Goal: Information Seeking & Learning: Learn about a topic

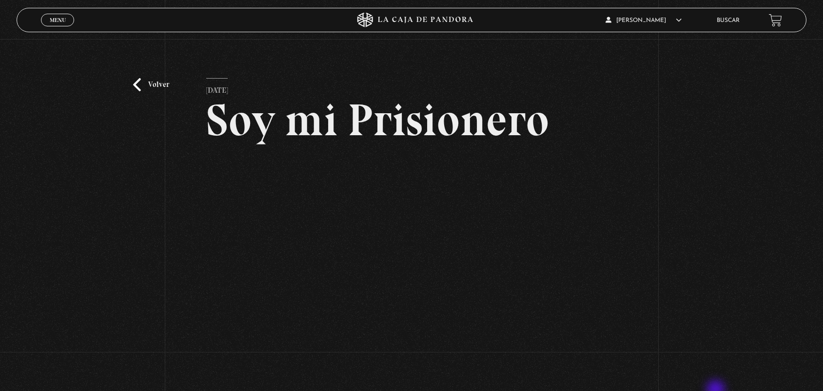
scroll to position [82, 0]
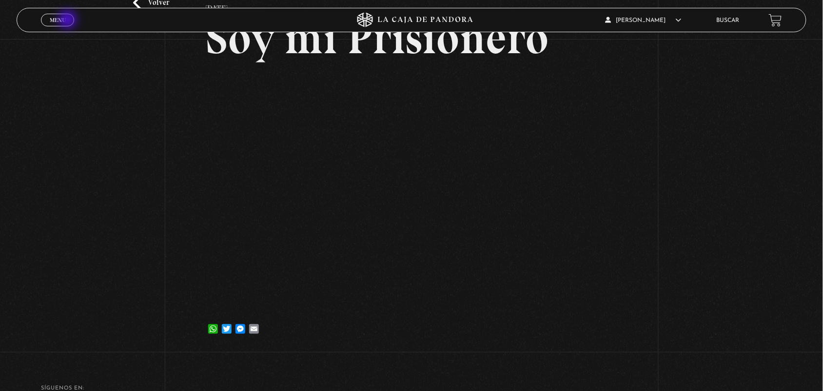
click at [69, 20] on link "Menu Cerrar" at bounding box center [57, 20] width 33 height 13
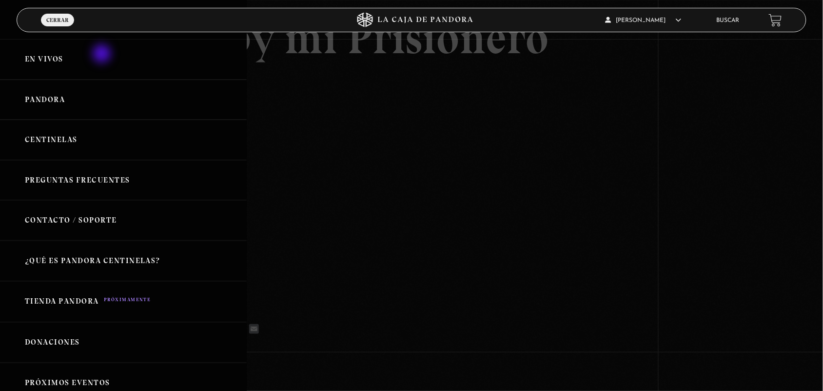
click at [101, 56] on link "En vivos" at bounding box center [123, 59] width 247 height 40
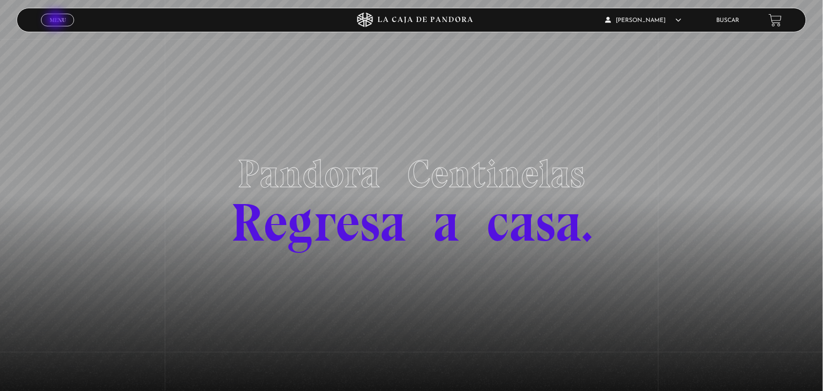
click at [57, 20] on span "Menu" at bounding box center [58, 20] width 16 height 6
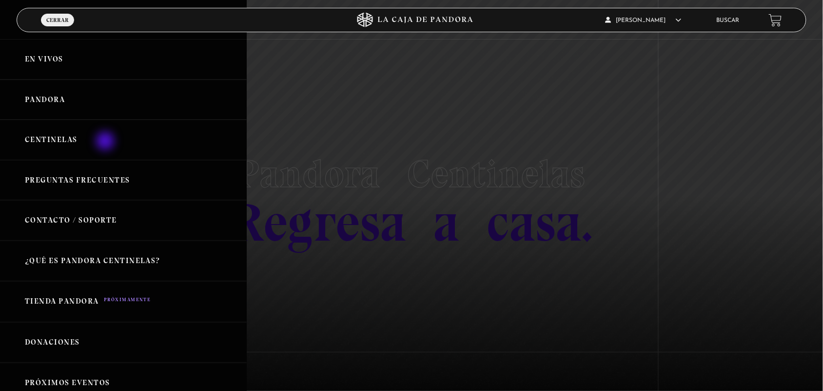
click at [106, 142] on link "Centinelas" at bounding box center [123, 139] width 247 height 40
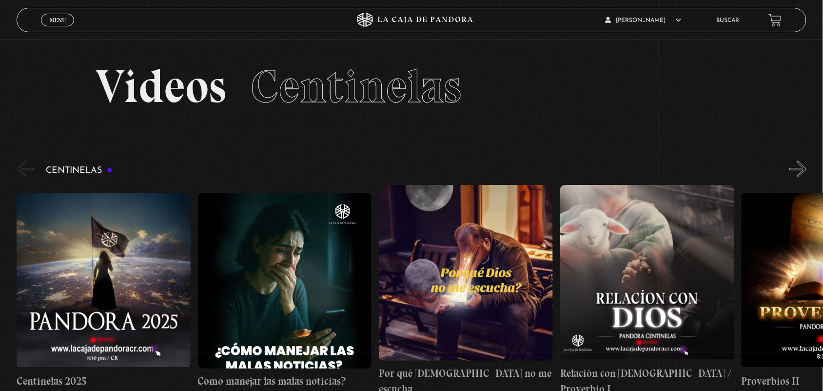
scroll to position [252, 0]
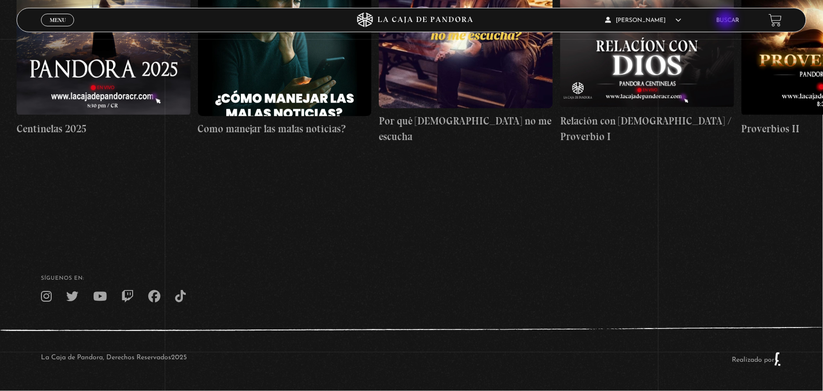
click at [727, 20] on link "Buscar" at bounding box center [728, 21] width 23 height 6
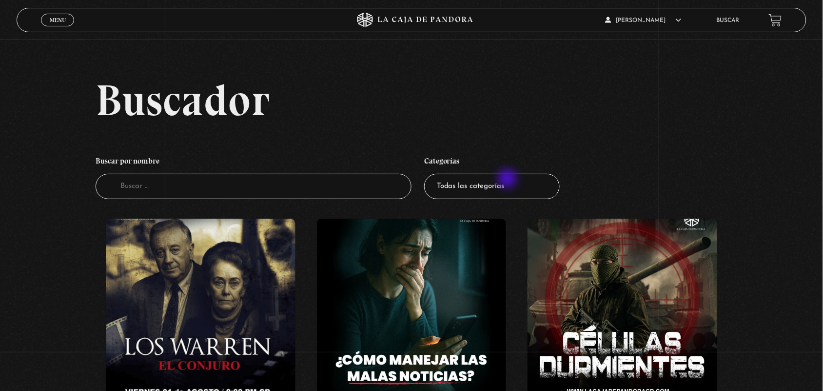
click at [509, 179] on select "Todas las categorías 11:11 Humanitario (1) Amo los [DATE] (2) Análisis de serie…" at bounding box center [492, 187] width 136 height 26
select select "centinelas"
click at [429, 174] on select "Todas las categorías 11:11 Humanitario (1) Amo los Lunes (2) Análisis de series…" at bounding box center [492, 187] width 136 height 26
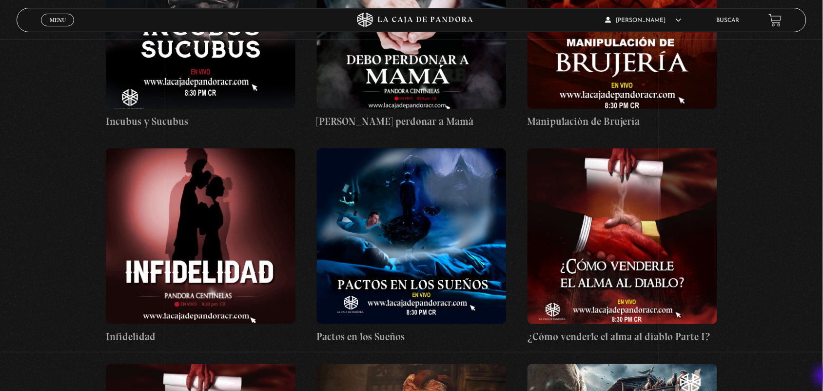
scroll to position [2595, 0]
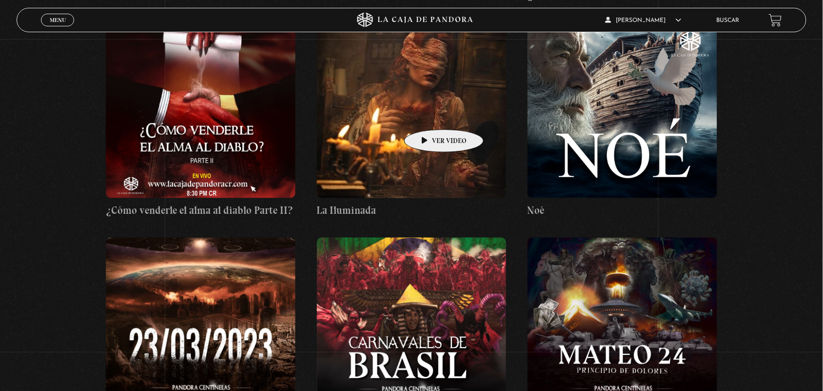
click at [428, 117] on figure at bounding box center [412, 110] width 190 height 176
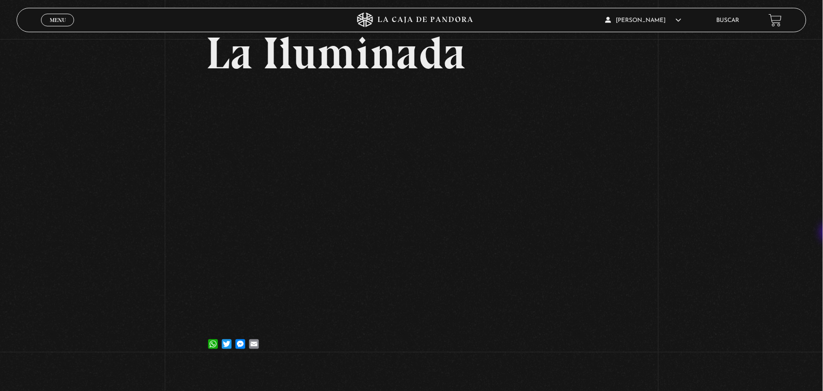
scroll to position [66, 0]
click at [614, 337] on div "WhatsApp Twitter Messenger Email" at bounding box center [411, 340] width 411 height 20
drag, startPoint x: 67, startPoint y: 16, endPoint x: 372, endPoint y: -53, distance: 312.5
click at [372, 0] on html "ingresar al sitio Ver Video Más Información Solicitar Por favor coloque su disp…" at bounding box center [411, 225] width 823 height 582
click at [732, 4] on div "Volver 18 abril, 2023 La Iluminada WhatsApp Twitter Messenger Email" at bounding box center [411, 170] width 823 height 394
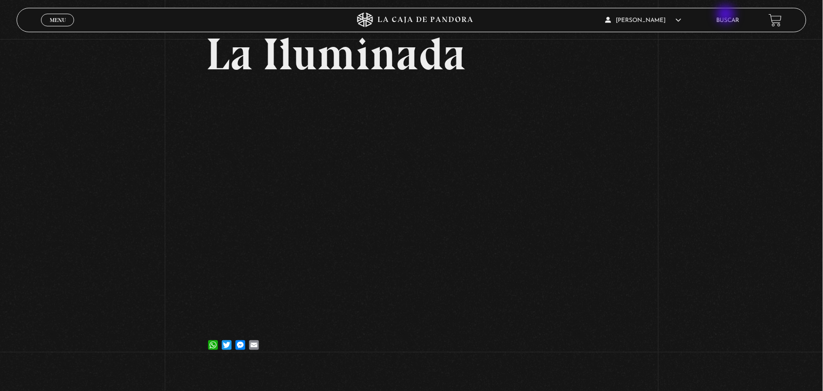
click at [727, 15] on li "Buscar" at bounding box center [728, 20] width 23 height 15
click at [732, 24] on li "Buscar" at bounding box center [728, 20] width 23 height 15
click at [729, 20] on link "Buscar" at bounding box center [728, 21] width 23 height 6
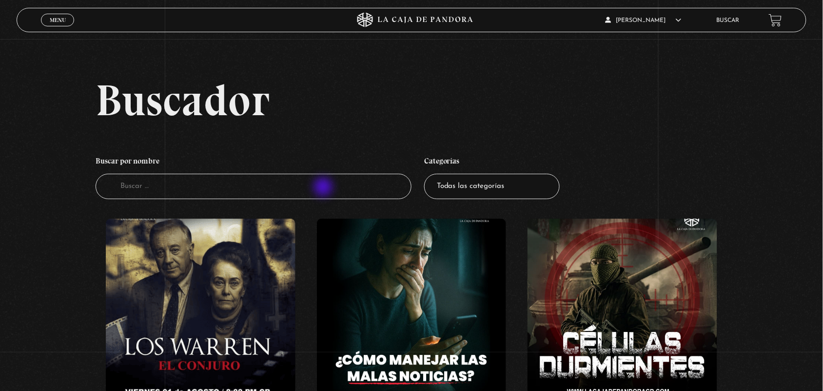
click at [324, 188] on input "Buscador" at bounding box center [254, 187] width 316 height 26
type input "c"
type input "pactos"
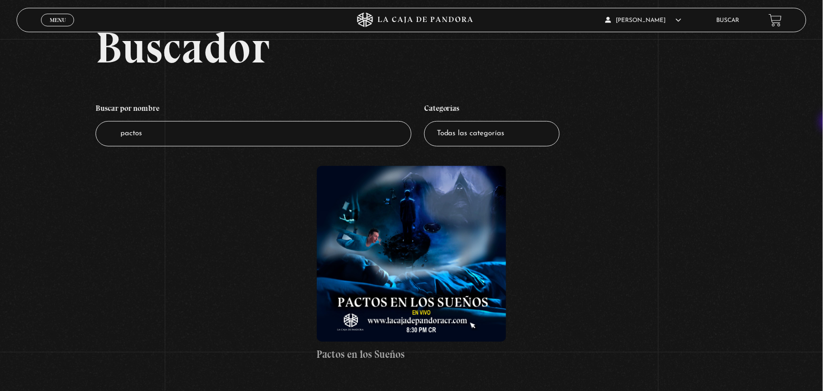
scroll to position [116, 0]
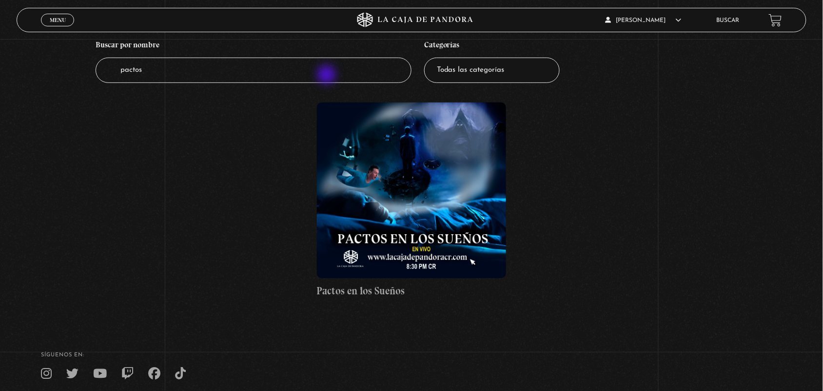
click at [328, 76] on input "pactos" at bounding box center [254, 71] width 316 height 26
type input "p"
type input "como vender"
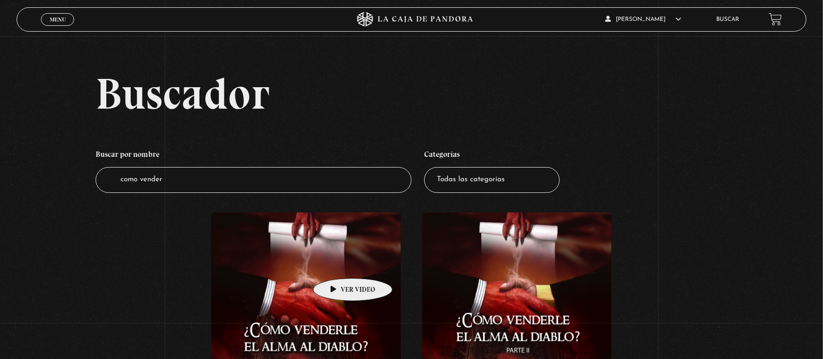
click at [327, 279] on figure at bounding box center [306, 301] width 190 height 176
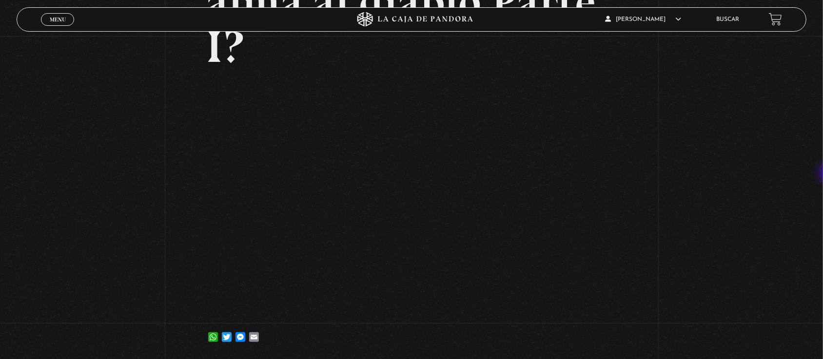
scroll to position [157, 0]
click at [62, 20] on span "Menu" at bounding box center [58, 20] width 16 height 6
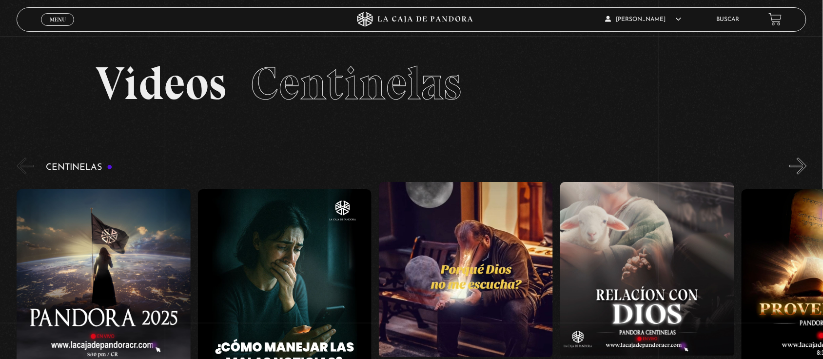
scroll to position [281, 0]
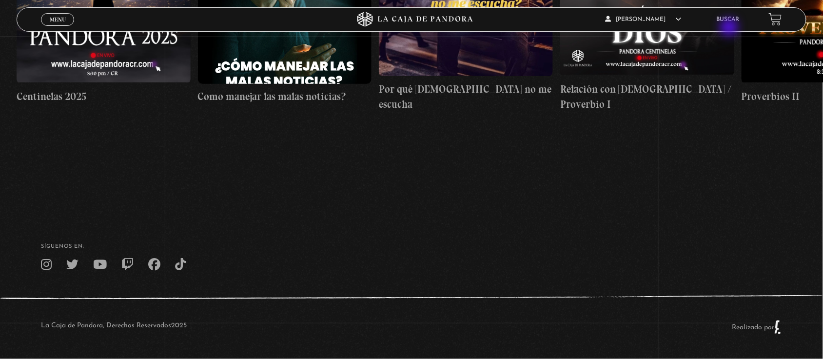
click at [730, 28] on div "ANGELA LUCIANO En vivos Pandora Centinelas Mi cuenta Salir Buscar" at bounding box center [658, 19] width 247 height 23
click at [734, 15] on li "Buscar" at bounding box center [728, 19] width 23 height 15
click at [735, 17] on link "Buscar" at bounding box center [728, 20] width 23 height 6
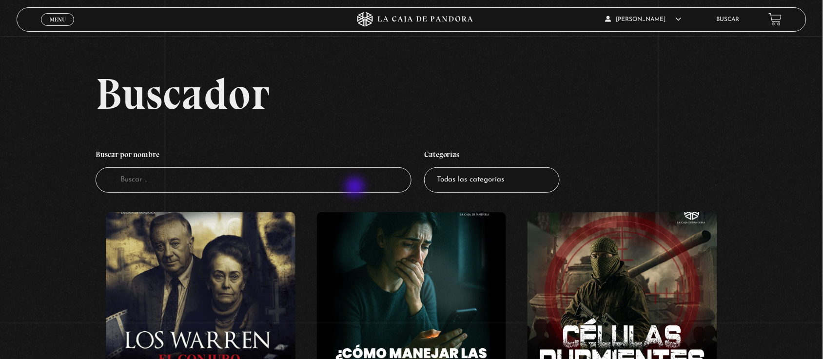
click at [356, 188] on input "Buscador" at bounding box center [254, 180] width 316 height 26
type input "apa"
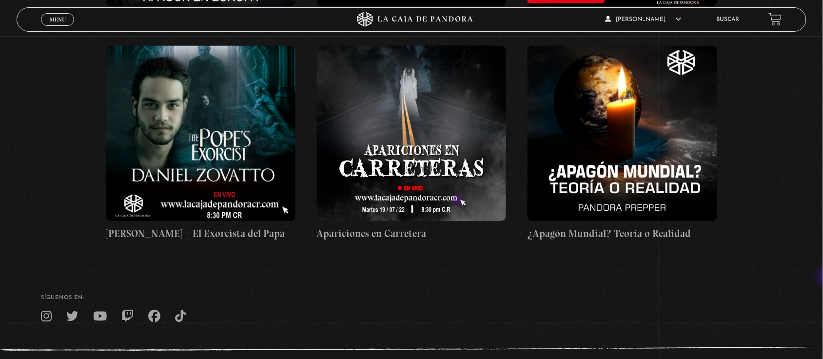
scroll to position [628, 0]
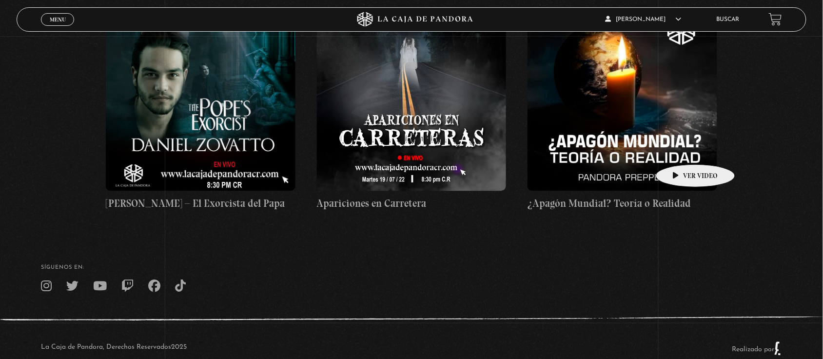
click at [680, 150] on figure at bounding box center [623, 103] width 190 height 176
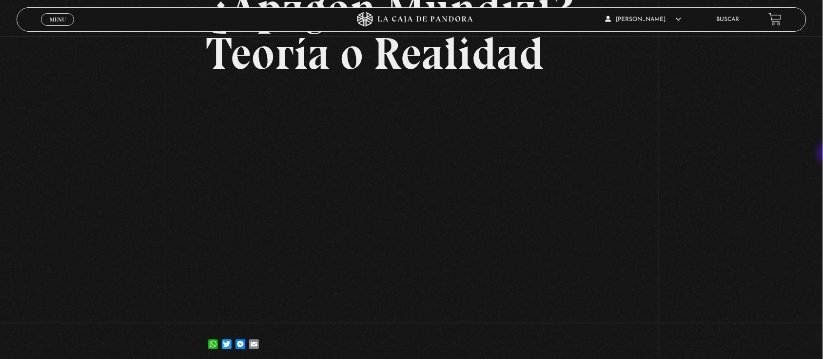
scroll to position [106, 0]
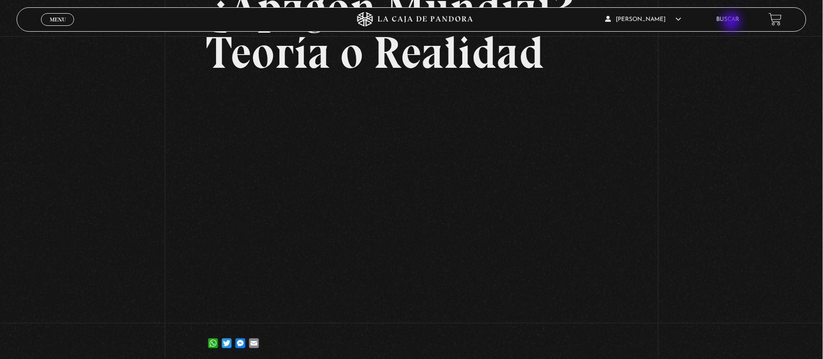
click at [728, 23] on li "Buscar" at bounding box center [728, 19] width 23 height 15
click at [733, 10] on div "[PERSON_NAME] En vivos Pandora Centinelas Mi cuenta [PERSON_NAME] [GEOGRAPHIC_D…" at bounding box center [658, 19] width 247 height 23
click at [740, 17] on link "Buscar" at bounding box center [728, 20] width 23 height 6
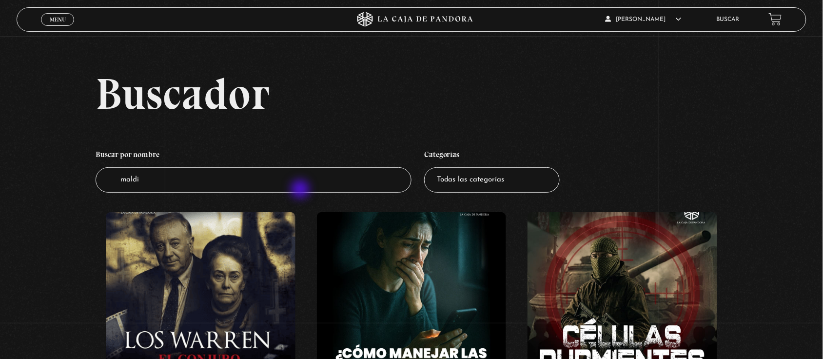
type input "maldic"
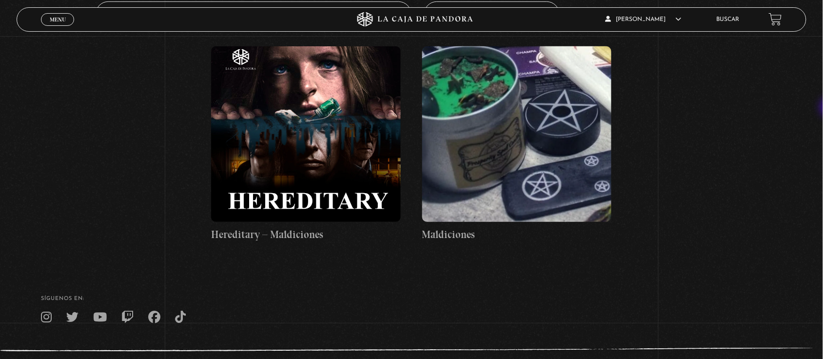
scroll to position [189, 0]
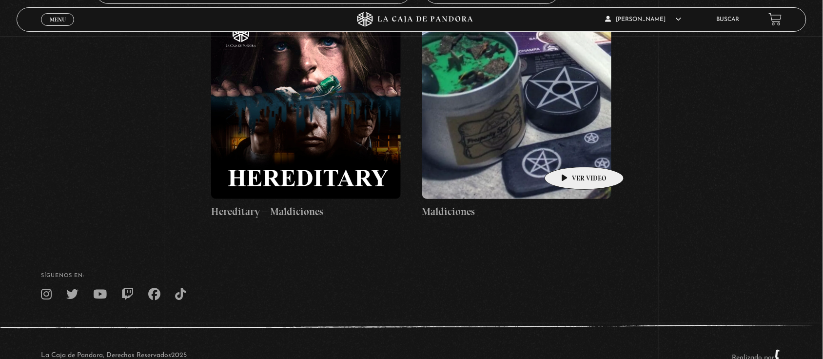
click at [569, 152] on figure at bounding box center [517, 111] width 190 height 176
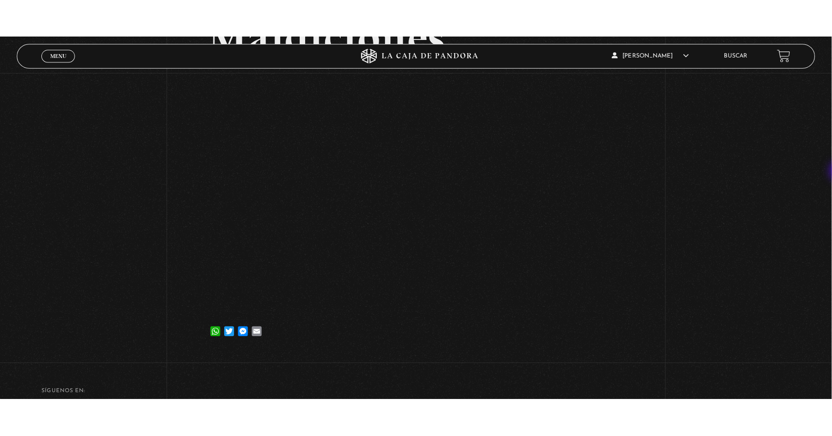
scroll to position [133, 0]
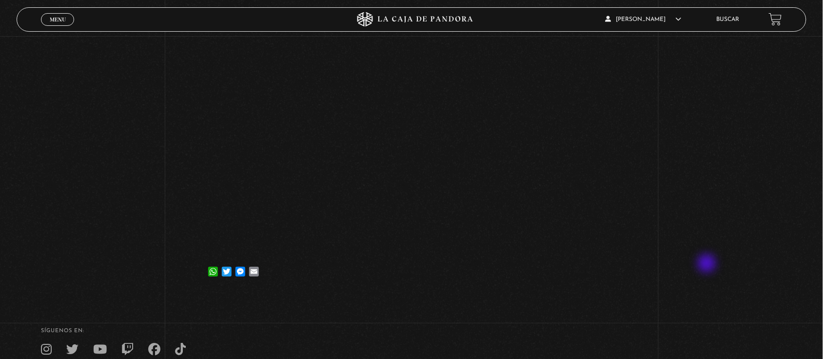
click at [715, 247] on div "Volver [DATE] [GEOGRAPHIC_DATA] WhatsApp Twitter Messenger Email" at bounding box center [411, 98] width 823 height 391
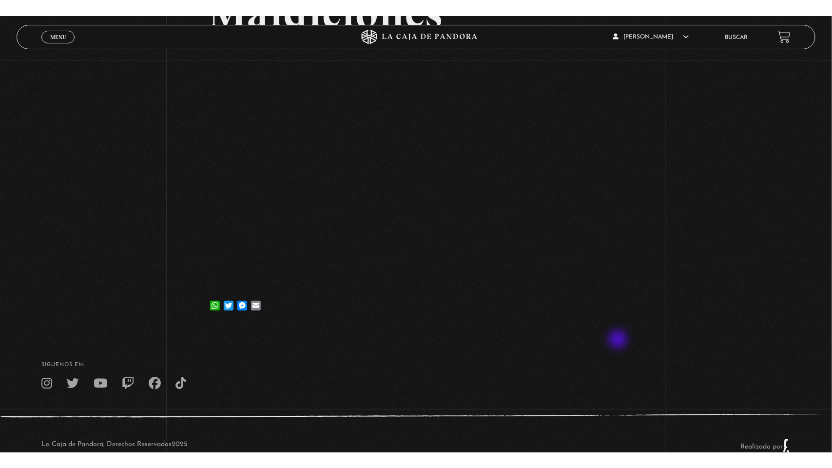
scroll to position [132, 0]
